Goal: Find specific fact: Find contact information

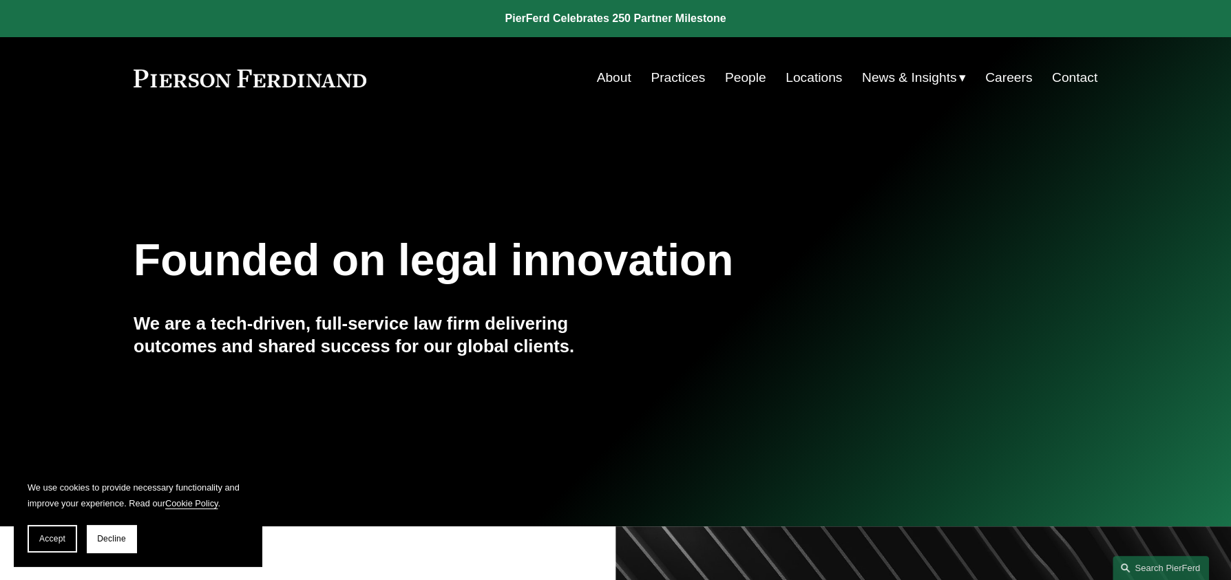
click at [808, 76] on link "Locations" at bounding box center [813, 78] width 56 height 26
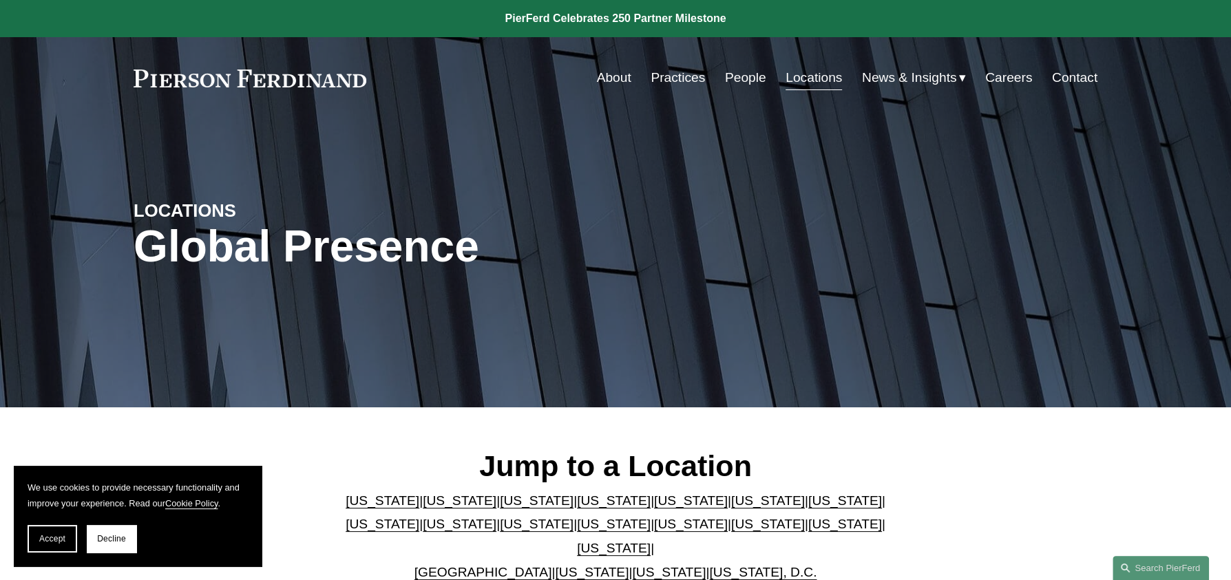
scroll to position [275, 0]
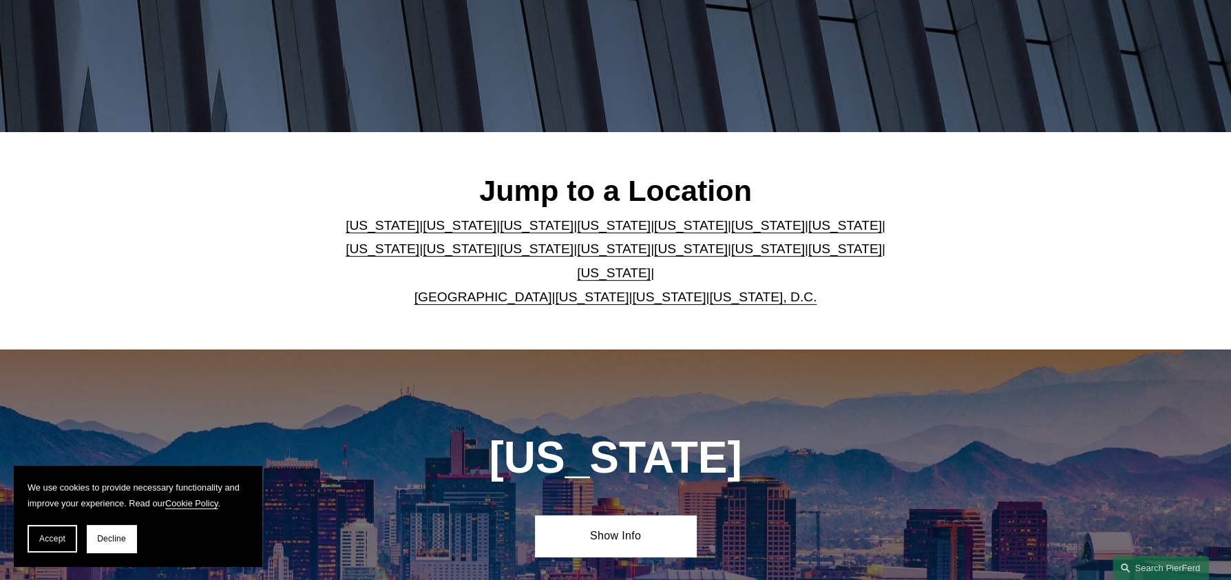
click at [577, 253] on link "[US_STATE]" at bounding box center [614, 249] width 74 height 14
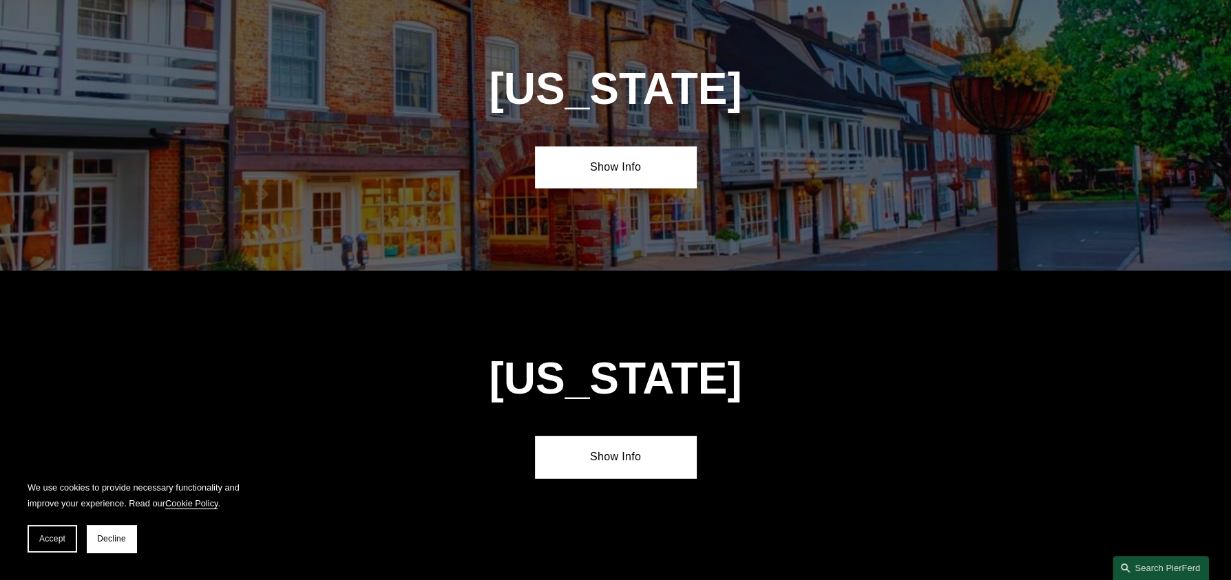
scroll to position [3513, 0]
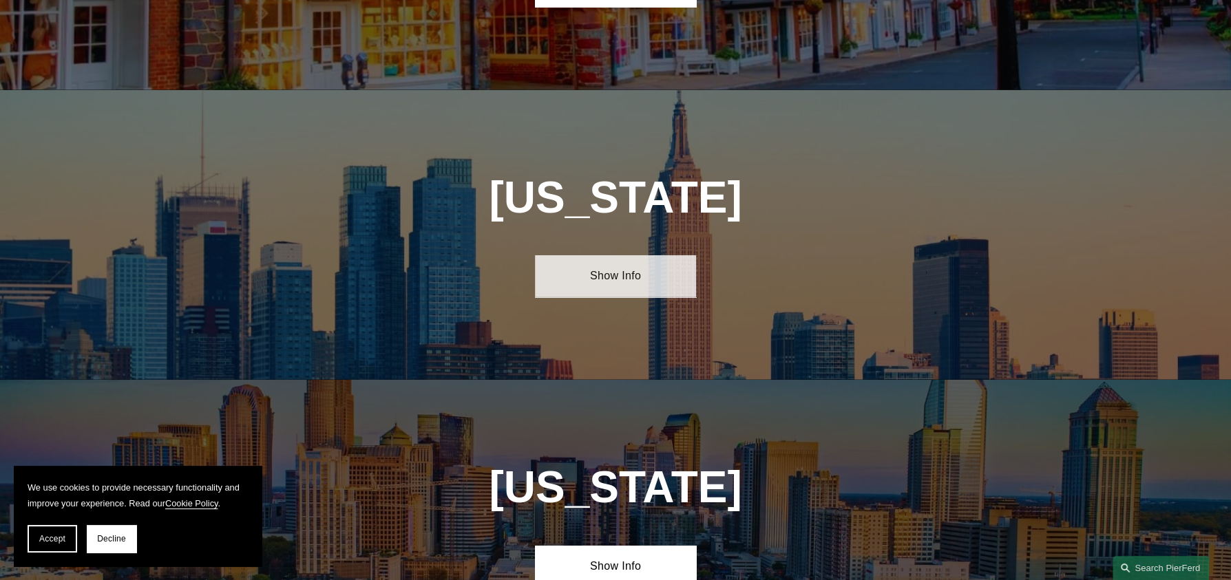
click at [641, 255] on link "Show Info" at bounding box center [615, 275] width 160 height 41
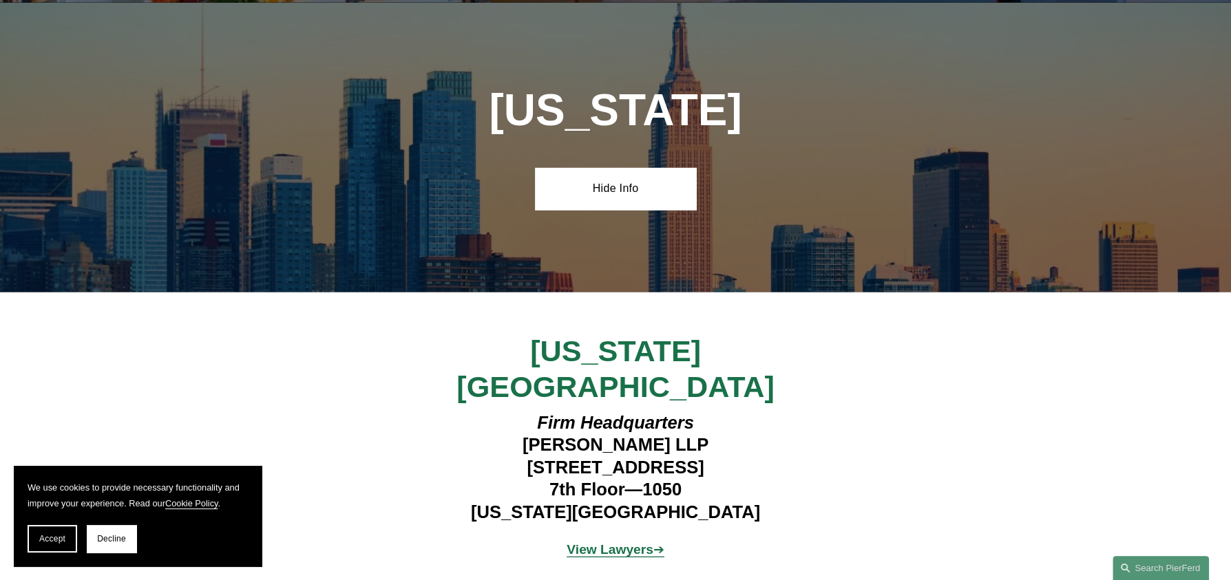
scroll to position [3651, 0]
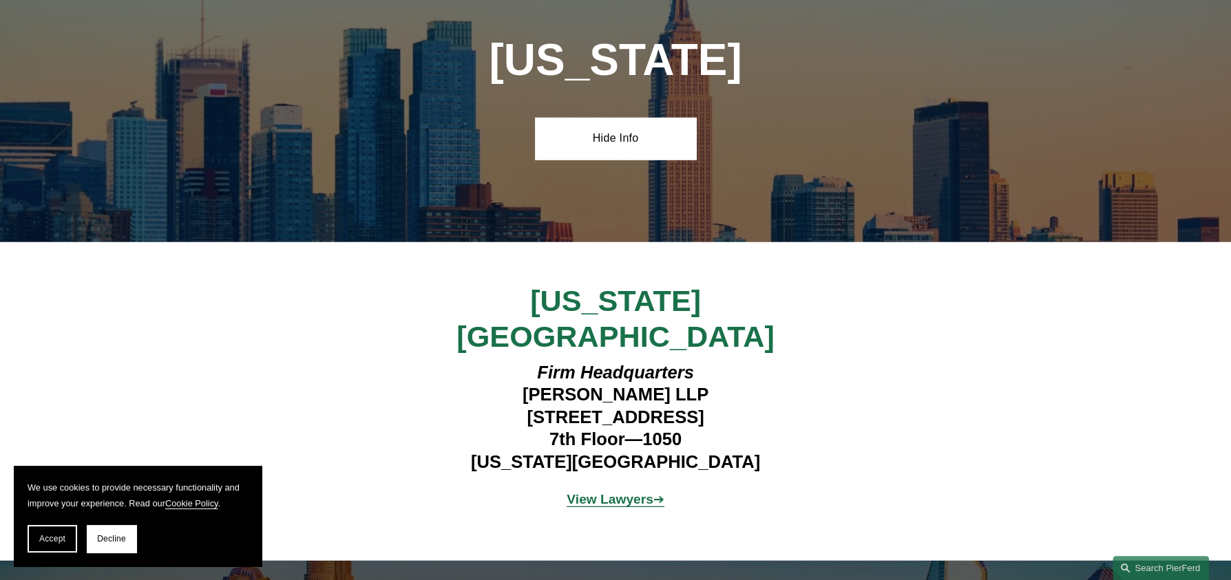
drag, startPoint x: 489, startPoint y: 297, endPoint x: 741, endPoint y: 302, distance: 252.0
click at [741, 361] on h4 "Firm Headquarters [PERSON_NAME] LLP [STREET_ADDRESS][US_STATE]" at bounding box center [614, 417] width 401 height 112
copy h4 "[STREET_ADDRESS]"
